Goal: Information Seeking & Learning: Find specific page/section

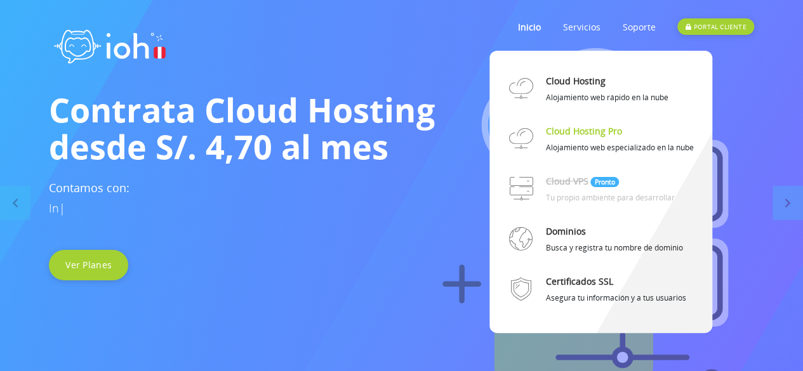
click at [563, 128] on link "Cloud Hosting Pro" at bounding box center [583, 131] width 76 height 22
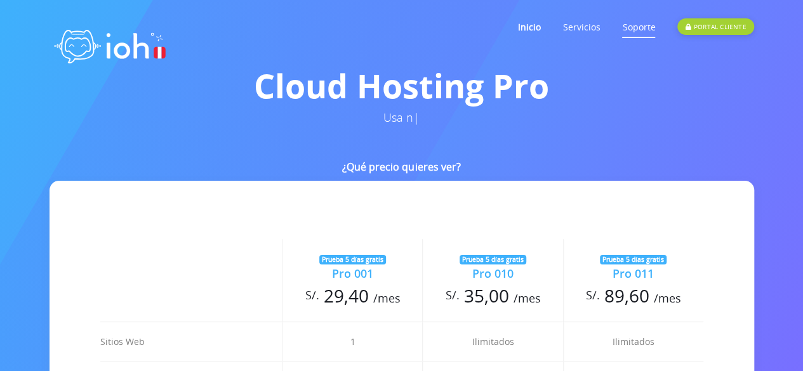
click at [624, 31] on link "Soporte" at bounding box center [638, 27] width 33 height 50
